Goal: Information Seeking & Learning: Find specific fact

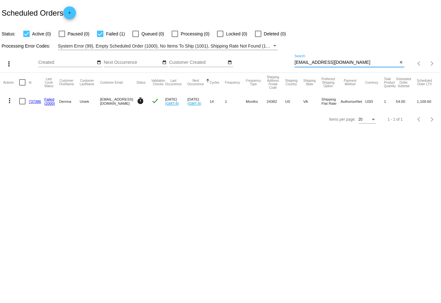
click at [253, 61] on div "more_vert Sep Jan Feb Mar [DATE]" at bounding box center [220, 61] width 441 height 23
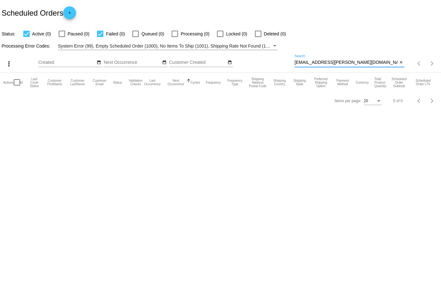
drag, startPoint x: 358, startPoint y: 63, endPoint x: 246, endPoint y: 51, distance: 113.0
click at [247, 54] on div "more_vert Sep Jan Feb Mar [DATE]" at bounding box center [220, 61] width 441 height 23
paste input "Hello, The copy of your license provided for the account is now expired. We req…"
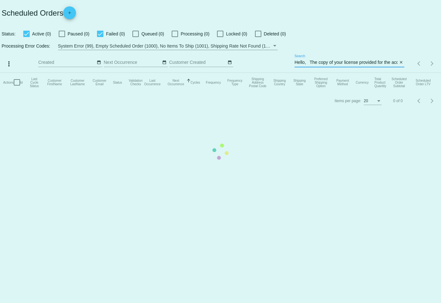
type input "Hello, The copy of your license provided for the account is now expired. We req…"
click at [399, 73] on mat-table "Actions Id Last Cycle Status Customer FirstName Customer LastName Customer Emai…" at bounding box center [220, 82] width 441 height 19
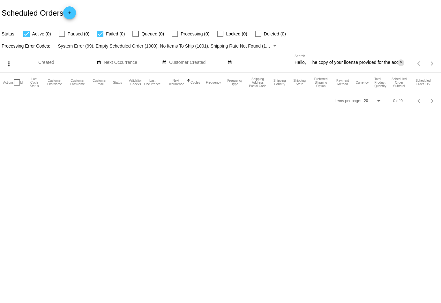
click at [400, 61] on mat-icon "close" at bounding box center [401, 62] width 4 height 5
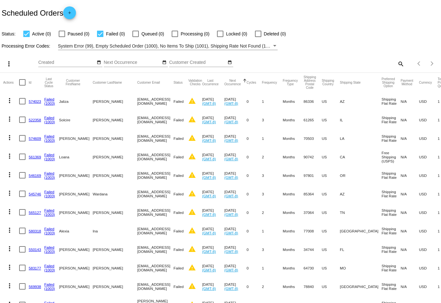
click at [402, 64] on mat-icon "search" at bounding box center [401, 64] width 8 height 10
click at [377, 62] on input "Search" at bounding box center [350, 62] width 110 height 5
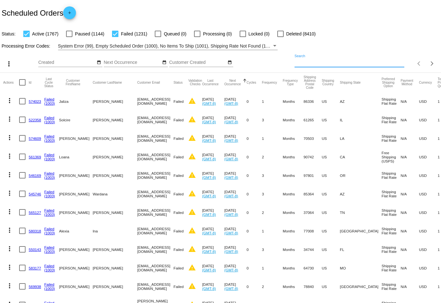
paste input "[EMAIL_ADDRESS][PERSON_NAME][DOMAIN_NAME]"
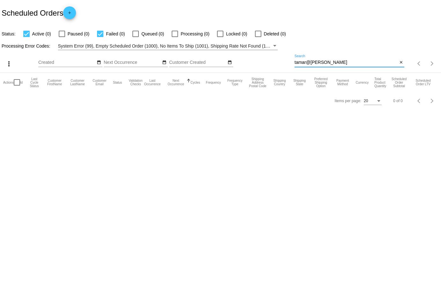
click at [309, 60] on input "tamar@[PERSON_NAME]" at bounding box center [346, 62] width 103 height 5
click at [346, 62] on input "[PERSON_NAME]" at bounding box center [346, 62] width 103 height 5
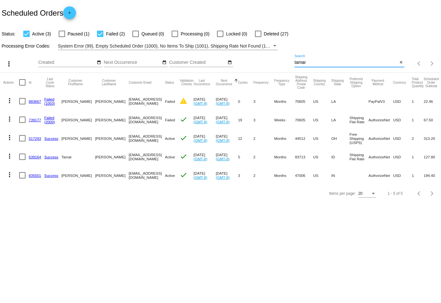
type input "tamar"
drag, startPoint x: 142, startPoint y: 156, endPoint x: 103, endPoint y: 156, distance: 38.6
click at [129, 156] on mat-cell "[EMAIL_ADDRESS][DOMAIN_NAME]" at bounding box center [147, 157] width 36 height 19
copy mat-cell "[EMAIL_ADDRESS][DOMAIN_NAME]"
